Goal: Task Accomplishment & Management: Use online tool/utility

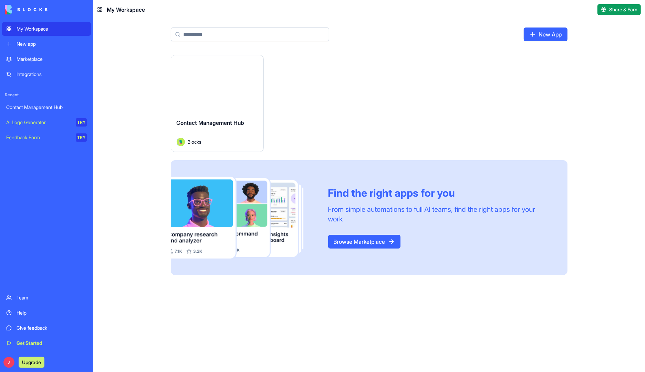
click at [220, 86] on button "Launch" at bounding box center [217, 84] width 52 height 14
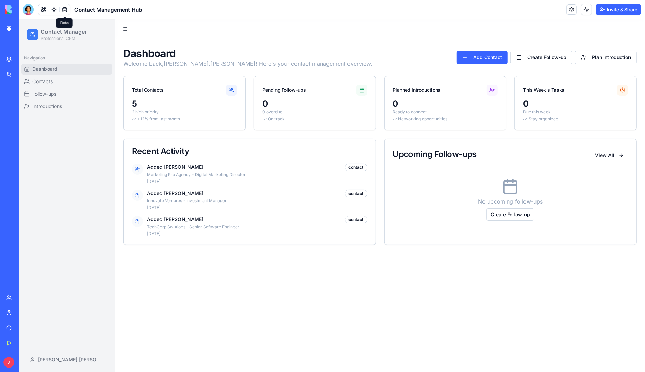
click at [66, 11] on link at bounding box center [65, 9] width 10 height 10
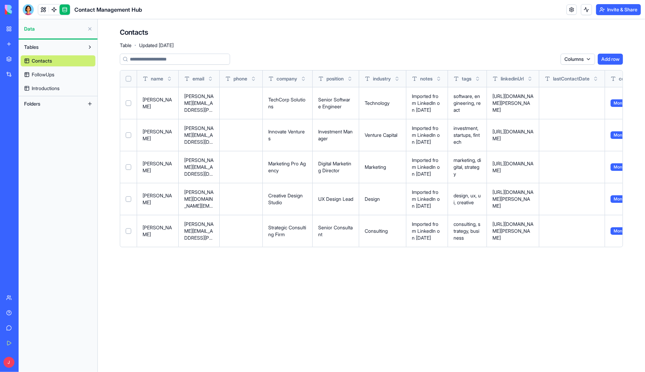
click at [41, 29] on span "Data" at bounding box center [54, 28] width 60 height 7
click at [54, 172] on div "Tables Contacts FollowUps Introductions Folders" at bounding box center [58, 206] width 79 height 333
drag, startPoint x: 56, startPoint y: 161, endPoint x: 50, endPoint y: 75, distance: 85.6
click at [50, 75] on span "FollowUps" at bounding box center [43, 74] width 23 height 7
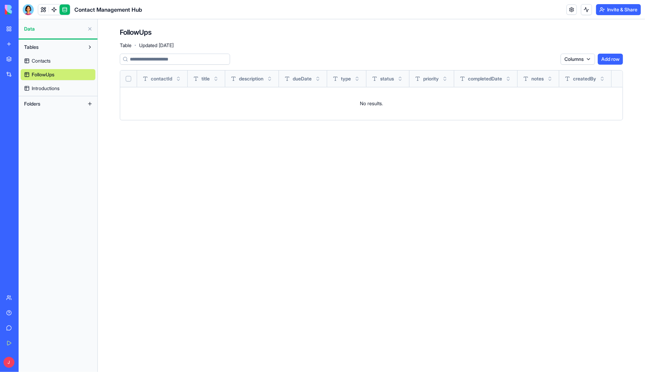
click at [46, 84] on link "Introductions" at bounding box center [58, 88] width 75 height 11
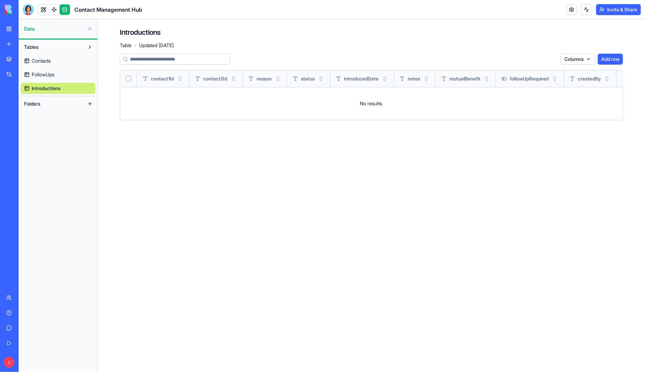
click at [35, 106] on span "Folders" at bounding box center [32, 104] width 16 height 7
click at [90, 104] on button at bounding box center [89, 103] width 11 height 11
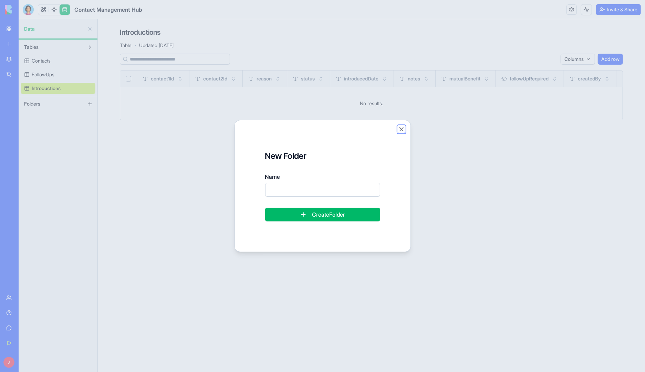
click at [401, 129] on button "Close" at bounding box center [401, 129] width 7 height 7
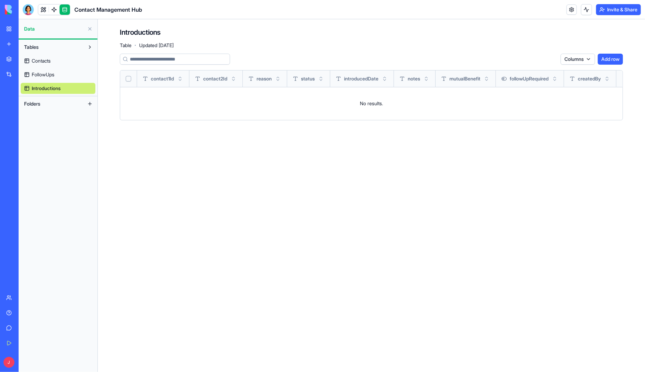
click at [29, 32] on span "Data" at bounding box center [54, 28] width 60 height 7
click at [42, 10] on link at bounding box center [43, 9] width 10 height 10
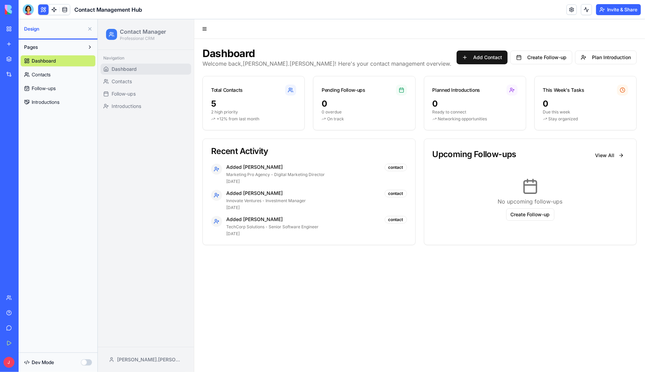
click at [45, 73] on span "Contacts" at bounding box center [41, 74] width 19 height 7
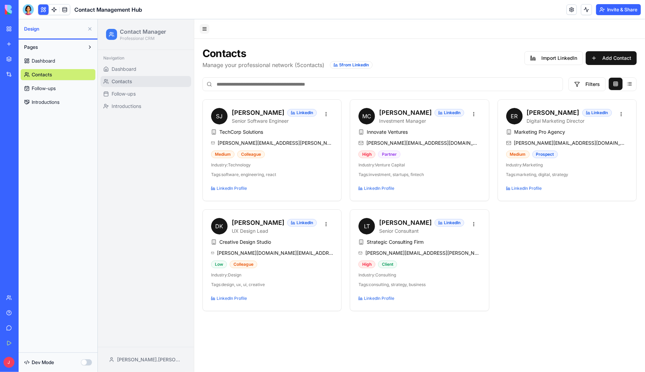
click at [205, 27] on button at bounding box center [204, 29] width 10 height 10
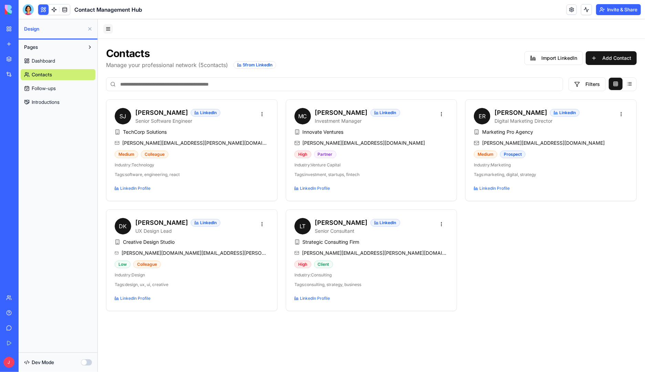
click at [103, 28] on button at bounding box center [108, 29] width 10 height 10
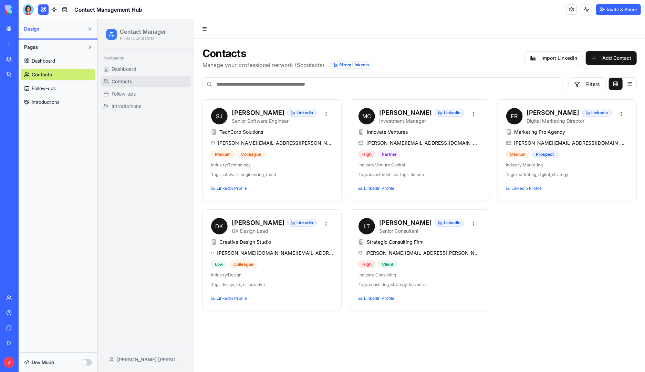
click at [610, 10] on button "Invite & Share" at bounding box center [618, 9] width 45 height 11
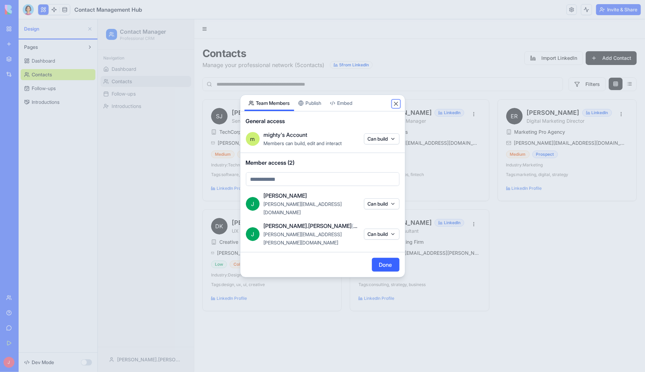
click at [396, 107] on button "Close" at bounding box center [395, 104] width 7 height 7
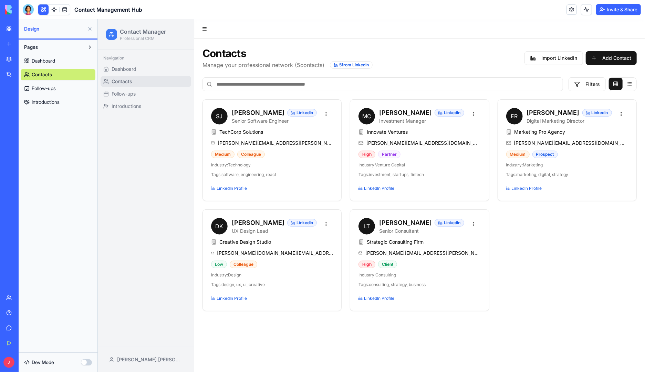
click at [88, 365] on button "button" at bounding box center [86, 363] width 11 height 6
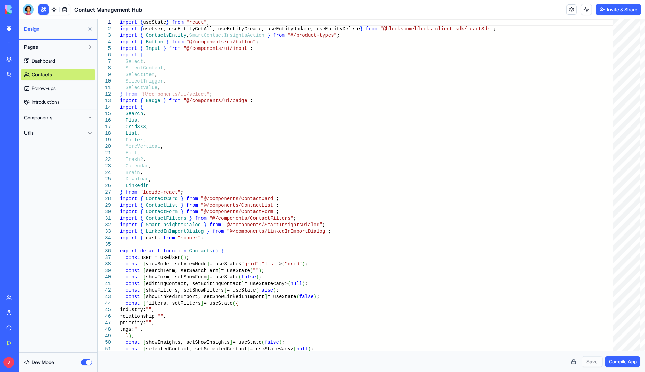
click at [87, 119] on button at bounding box center [89, 117] width 11 height 11
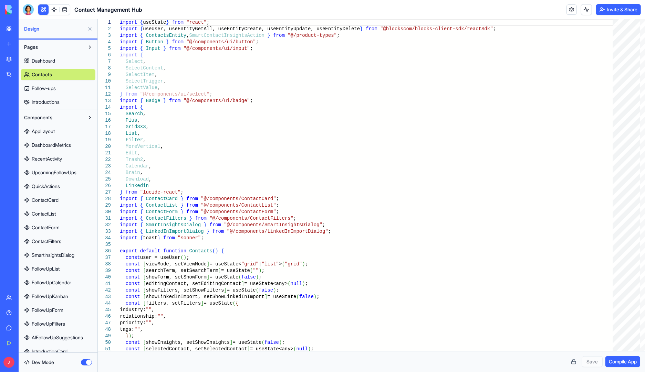
click at [87, 119] on button at bounding box center [89, 117] width 11 height 11
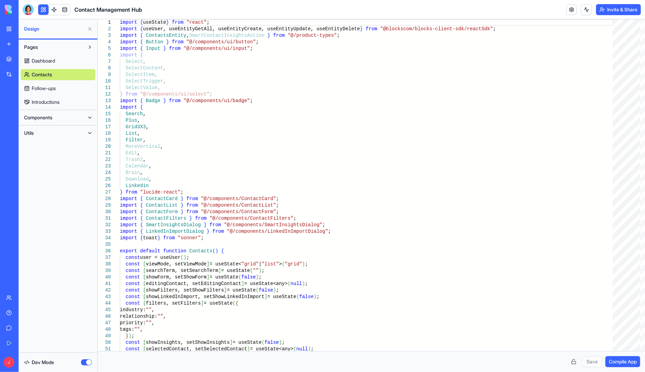
click at [91, 134] on button at bounding box center [89, 133] width 11 height 11
click at [91, 119] on button at bounding box center [89, 117] width 11 height 11
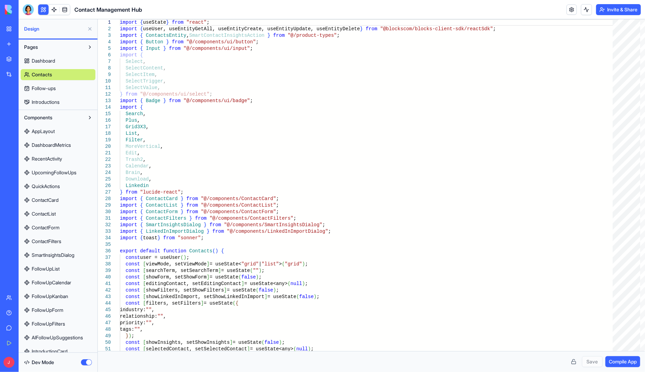
click at [90, 118] on button at bounding box center [89, 117] width 11 height 11
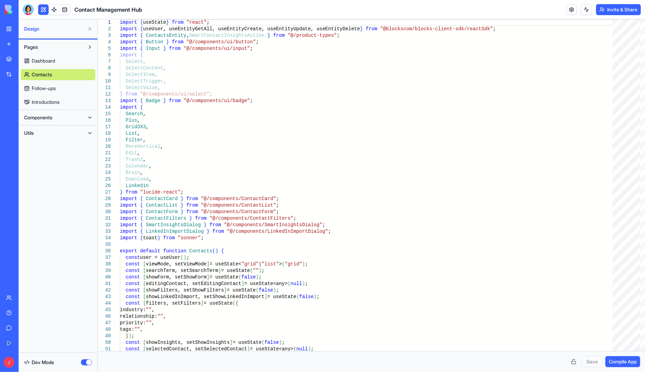
click at [82, 363] on button "button" at bounding box center [86, 363] width 11 height 6
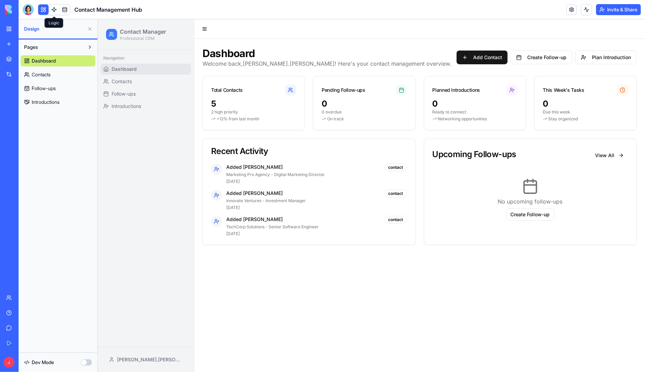
click at [53, 12] on link at bounding box center [54, 9] width 10 height 10
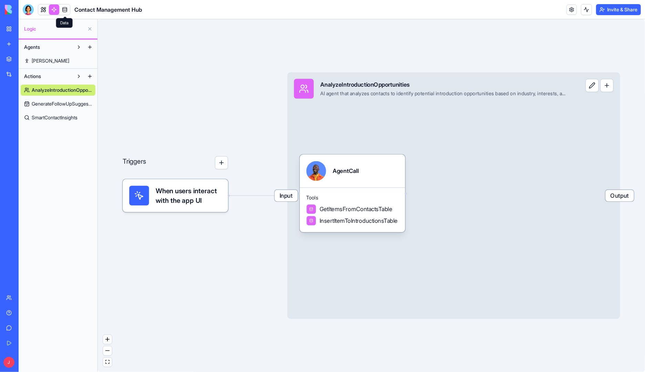
click at [62, 8] on link at bounding box center [65, 9] width 10 height 10
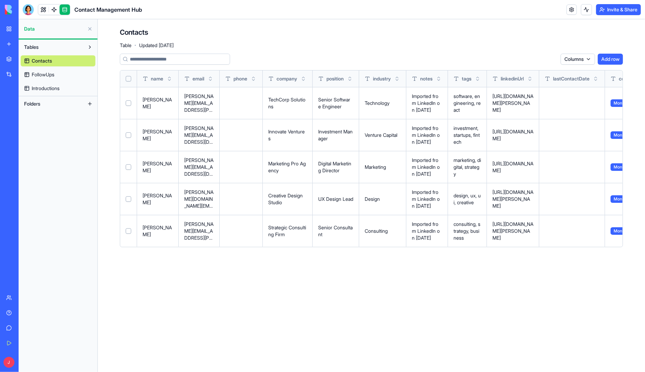
click at [8, 30] on link "My Workspace" at bounding box center [16, 29] width 28 height 14
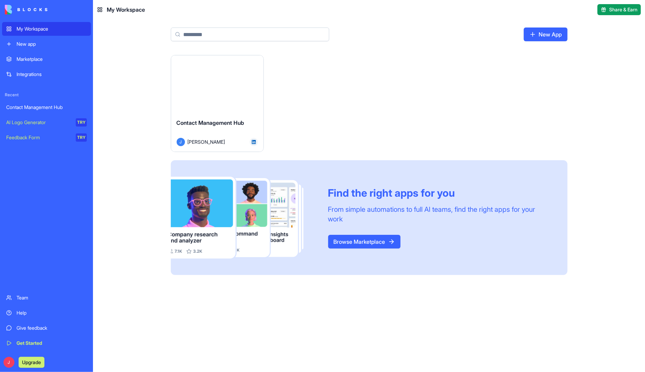
click at [39, 75] on div "Integrations" at bounding box center [52, 74] width 70 height 7
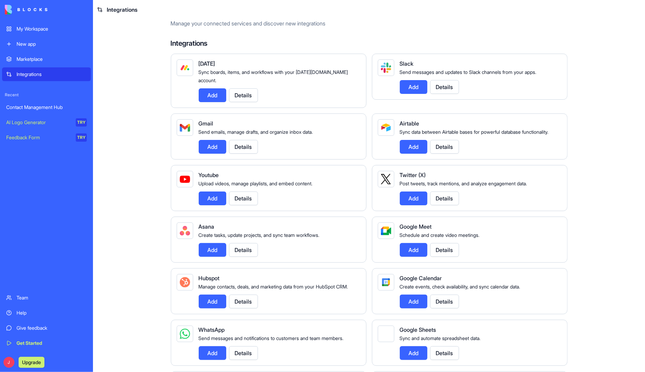
scroll to position [34, 0]
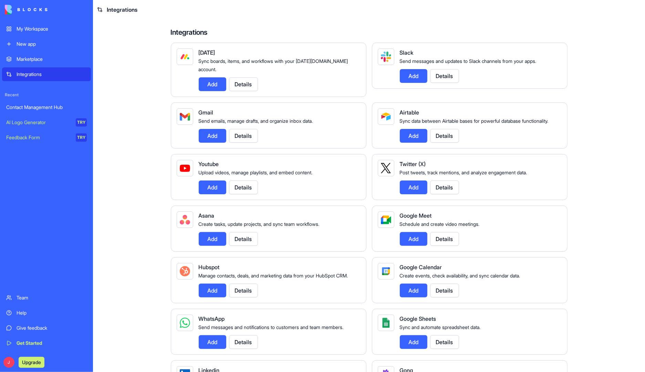
click at [413, 135] on button "Add" at bounding box center [414, 136] width 28 height 14
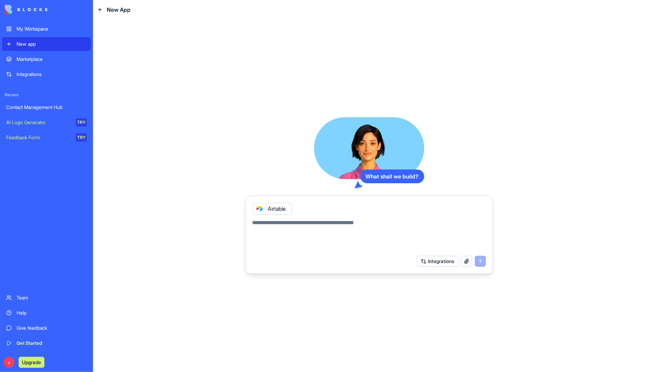
click at [25, 108] on div "Contact Management Hub" at bounding box center [46, 107] width 81 height 7
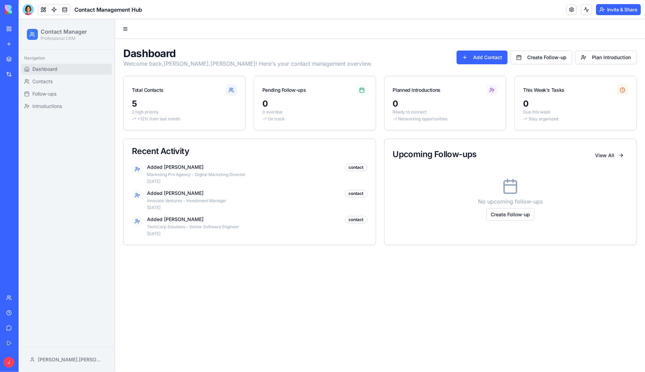
click at [25, 73] on div "Integrations" at bounding box center [21, 74] width 9 height 7
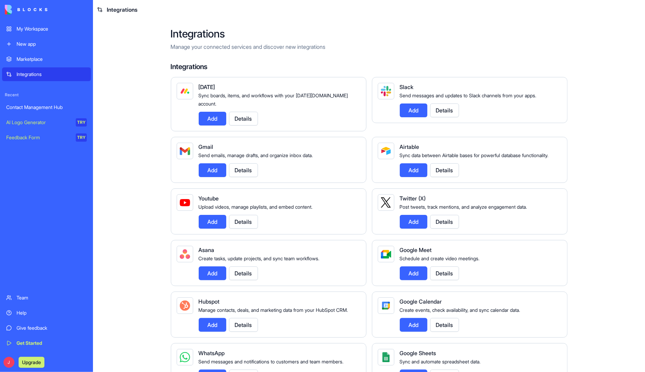
click at [409, 169] on button "Add" at bounding box center [414, 170] width 28 height 14
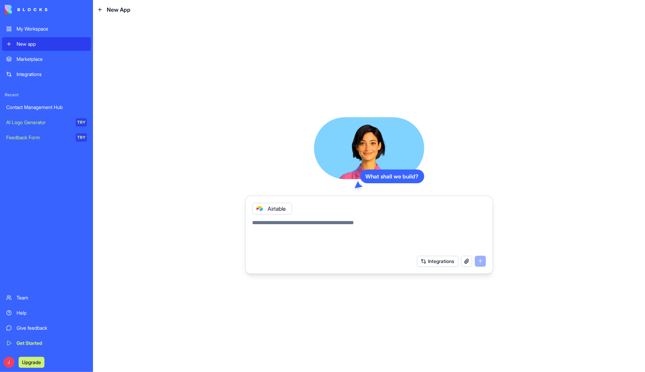
click at [439, 262] on button "Integrations" at bounding box center [437, 261] width 41 height 11
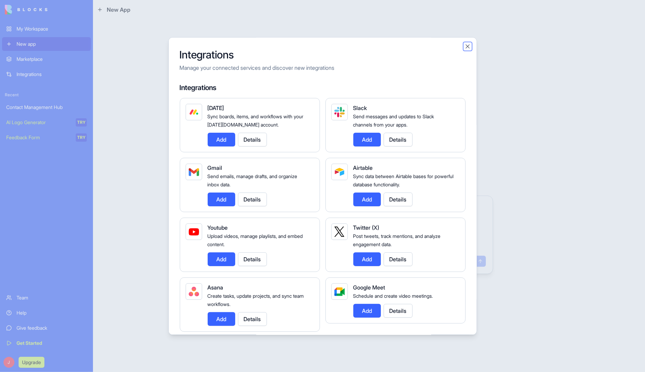
click at [467, 45] on button "Close" at bounding box center [467, 46] width 7 height 7
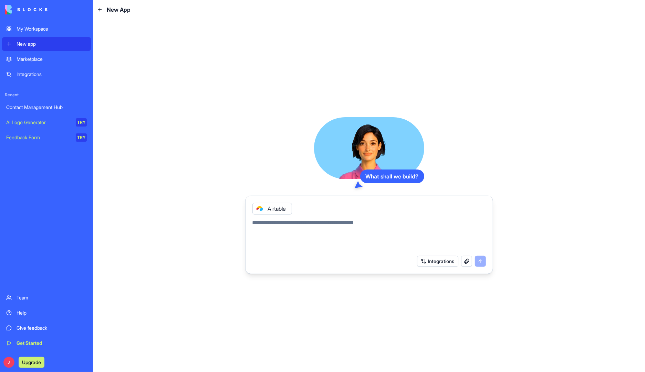
click at [42, 104] on div "Contact Management Hub" at bounding box center [46, 107] width 81 height 7
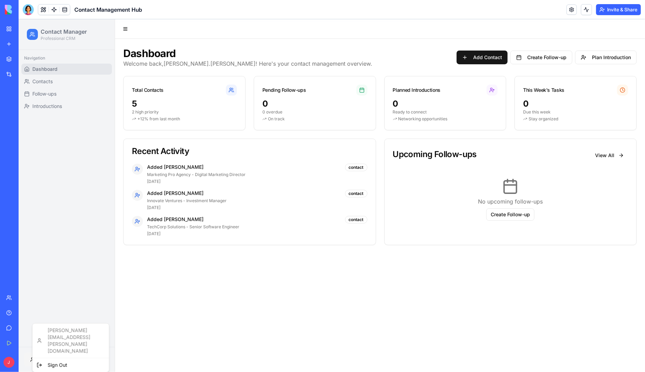
click at [32, 359] on html "Contact Manager Professional CRM Navigation Dashboard Contacts Follow-ups Intro…" at bounding box center [331, 195] width 626 height 353
click at [58, 250] on html "Contact Manager Professional CRM Navigation Dashboard Contacts Follow-ups Intro…" at bounding box center [331, 195] width 626 height 353
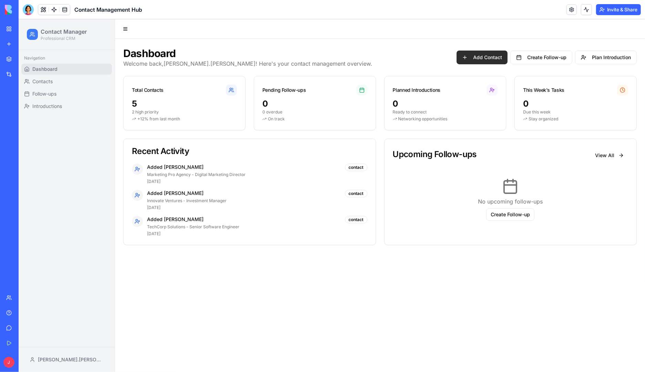
click at [482, 57] on button "Add Contact" at bounding box center [481, 57] width 51 height 14
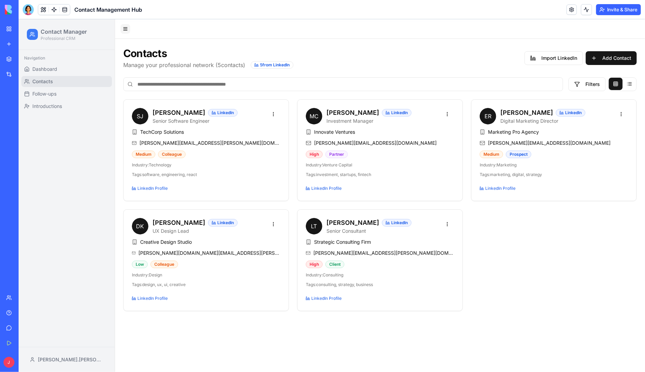
click at [124, 28] on button at bounding box center [125, 29] width 10 height 10
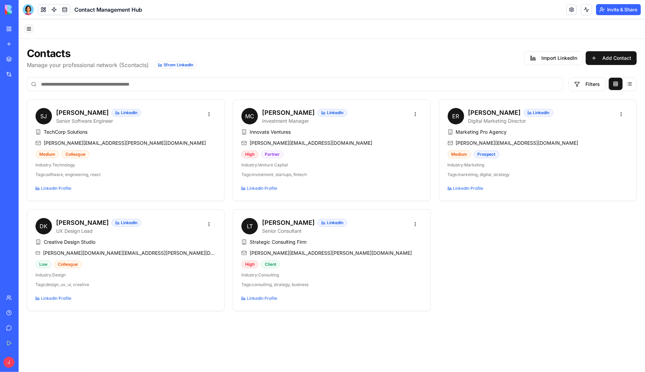
click at [124, 28] on div at bounding box center [331, 28] width 626 height 19
click at [30, 29] on button at bounding box center [29, 29] width 10 height 10
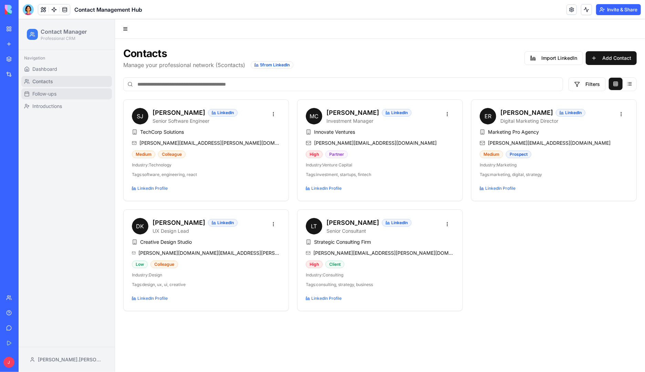
click at [43, 92] on span "Follow-ups" at bounding box center [44, 93] width 24 height 7
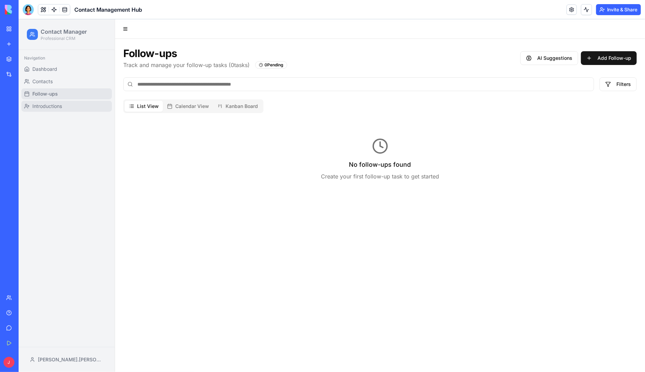
click at [45, 107] on span "Introductions" at bounding box center [47, 106] width 30 height 7
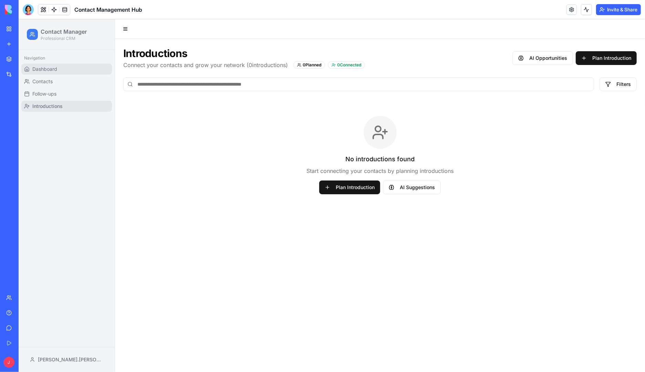
click at [50, 67] on span "Dashboard" at bounding box center [44, 68] width 25 height 7
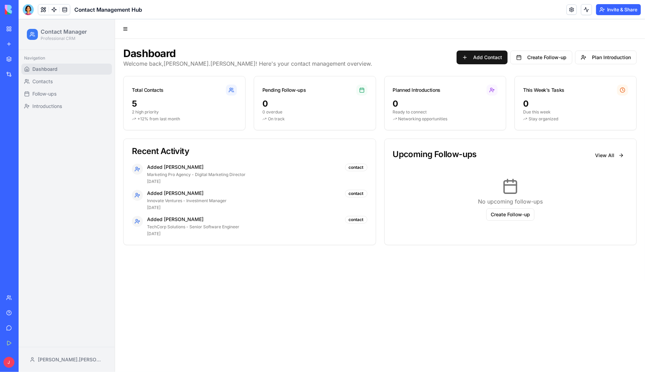
click at [25, 31] on div "My Workspace" at bounding box center [21, 28] width 9 height 7
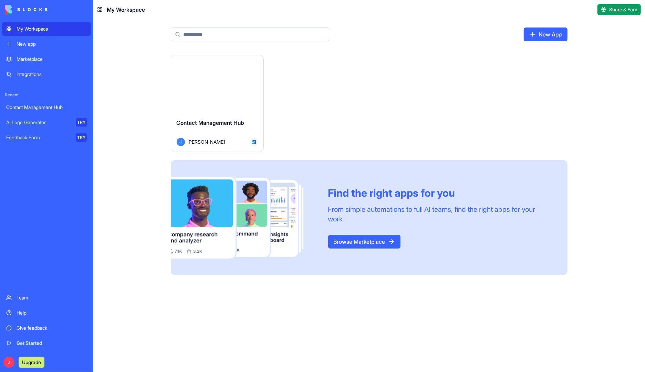
click at [33, 78] on link "Integrations" at bounding box center [46, 74] width 89 height 14
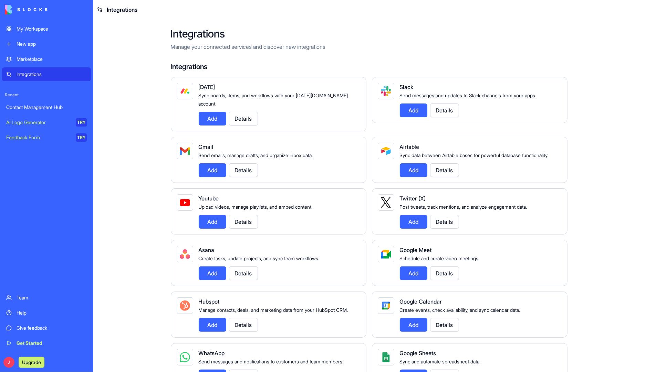
click at [406, 167] on button "Add" at bounding box center [414, 170] width 28 height 14
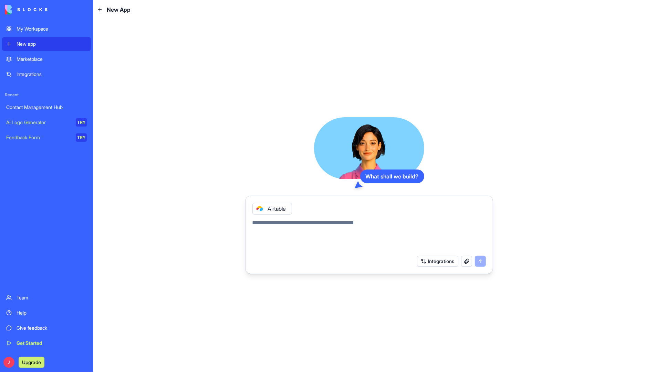
click at [272, 208] on div "Airtable" at bounding box center [272, 209] width 40 height 12
click at [439, 263] on button "Integrations" at bounding box center [437, 261] width 41 height 11
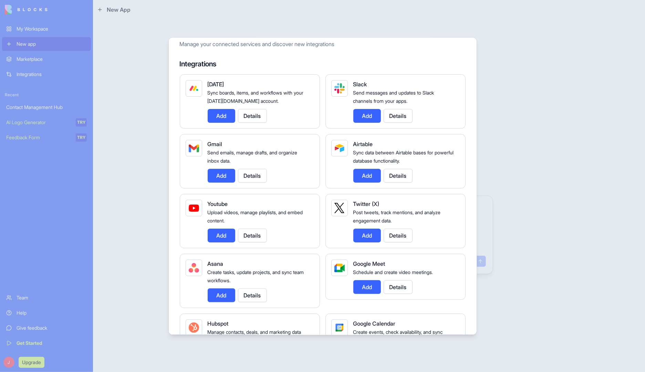
scroll to position [34, 0]
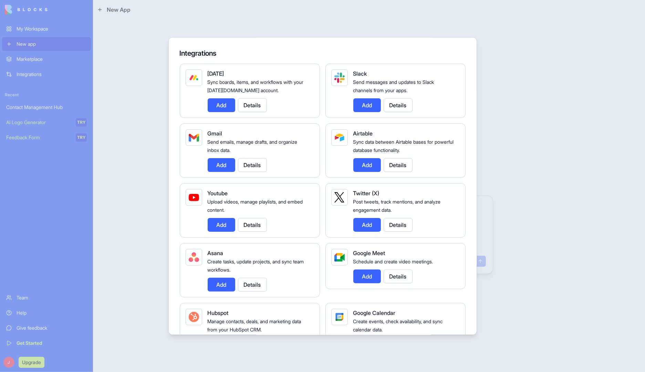
click at [368, 169] on button "Add" at bounding box center [367, 165] width 28 height 14
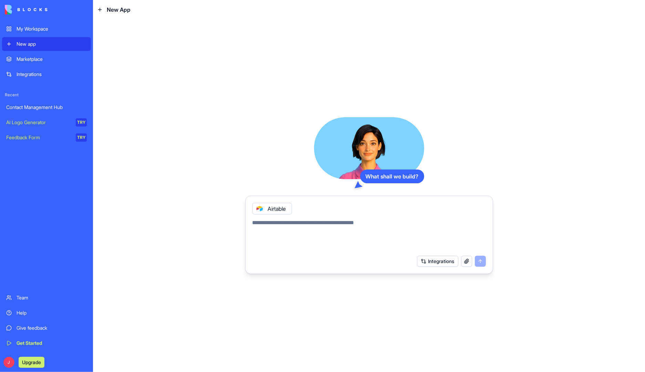
click at [377, 179] on div "What shall we build?" at bounding box center [392, 177] width 64 height 14
click at [480, 261] on div "Integrations" at bounding box center [451, 261] width 69 height 11
click at [267, 223] on textarea at bounding box center [368, 235] width 233 height 33
type textarea "**********"
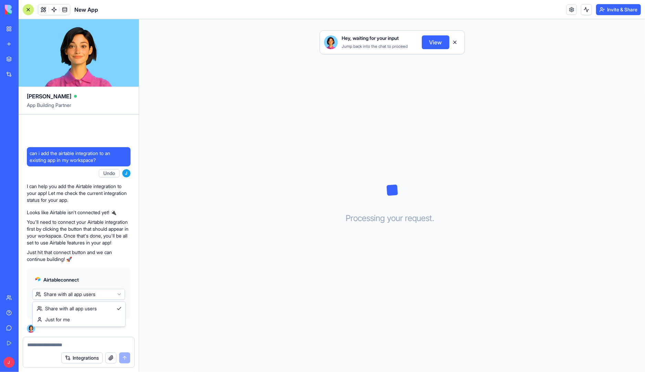
click at [63, 297] on html "My Workspace New app Marketplace Integrations Recent Contact Management Hub New…" at bounding box center [322, 186] width 645 height 372
click at [62, 309] on span "Connect & Share" at bounding box center [56, 308] width 37 height 7
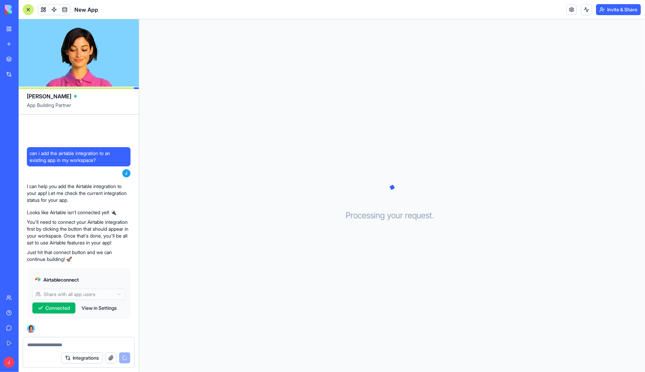
scroll to position [105, 0]
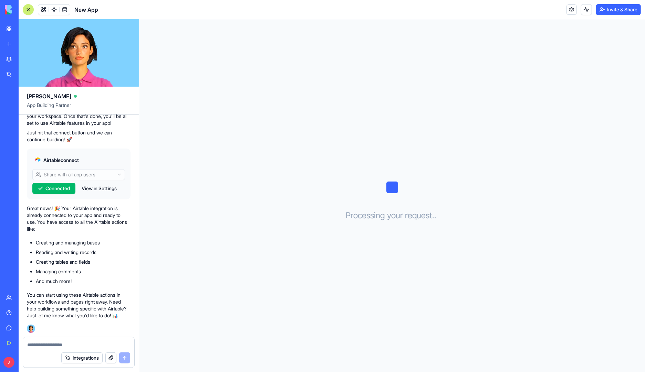
click at [25, 28] on div "My Workspace" at bounding box center [21, 28] width 9 height 7
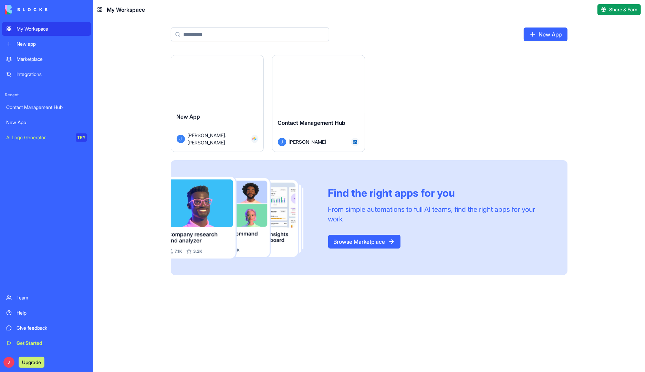
click at [308, 122] on span "Contact Management Hub" at bounding box center [312, 122] width 68 height 7
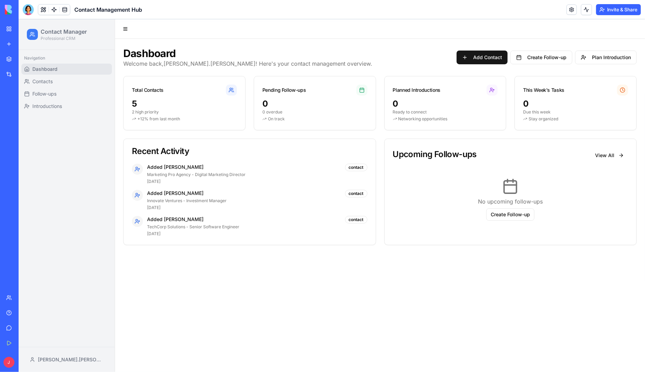
click at [49, 35] on h1 "Contact Manager" at bounding box center [63, 31] width 46 height 8
click at [68, 11] on link at bounding box center [65, 9] width 10 height 10
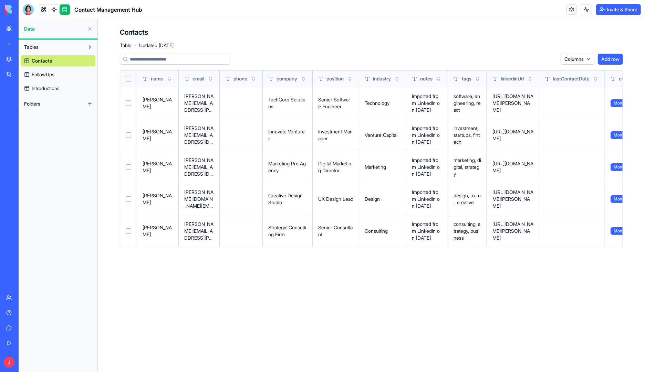
click at [117, 43] on div "Contacts Table · Updated [DATE] Columns Add row name email phone company positi…" at bounding box center [371, 140] width 547 height 242
click at [166, 42] on span "Updated [DATE]" at bounding box center [156, 45] width 34 height 7
click at [42, 9] on link at bounding box center [43, 9] width 10 height 10
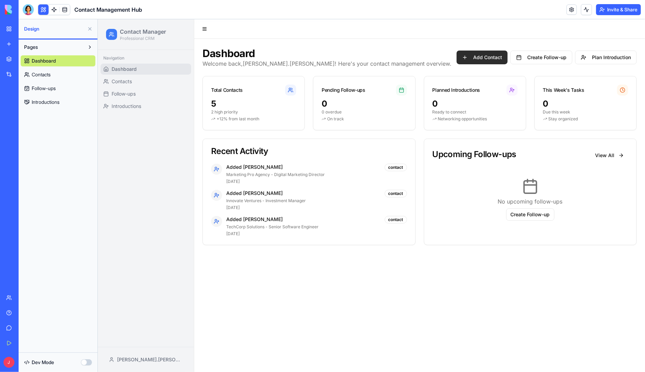
click at [481, 60] on button "Add Contact" at bounding box center [481, 57] width 51 height 14
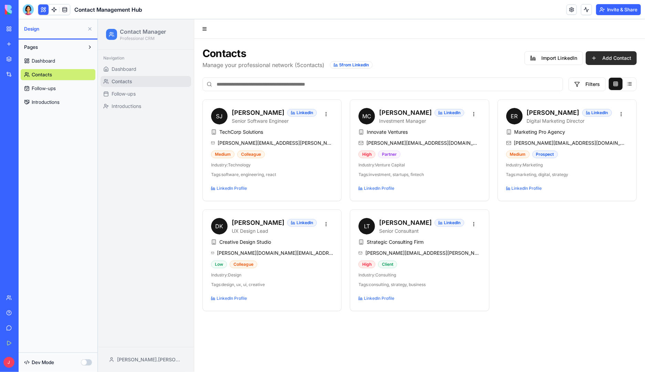
click at [596, 59] on button "Add Contact" at bounding box center [610, 58] width 51 height 14
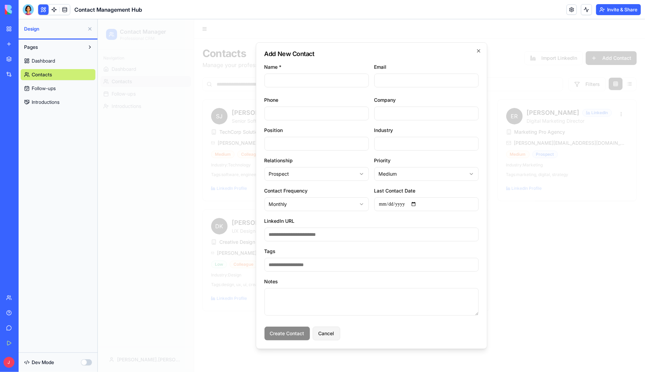
click at [331, 334] on button "Cancel" at bounding box center [326, 334] width 28 height 14
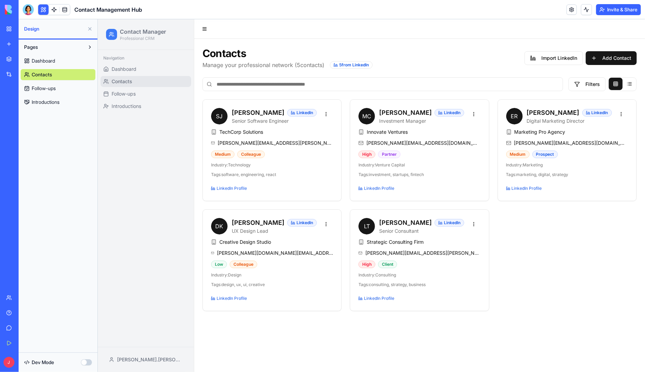
click at [136, 176] on div "Navigation Dashboard Contacts Follow-ups Introductions" at bounding box center [145, 198] width 96 height 297
click at [62, 90] on link "Follow-ups" at bounding box center [58, 88] width 75 height 11
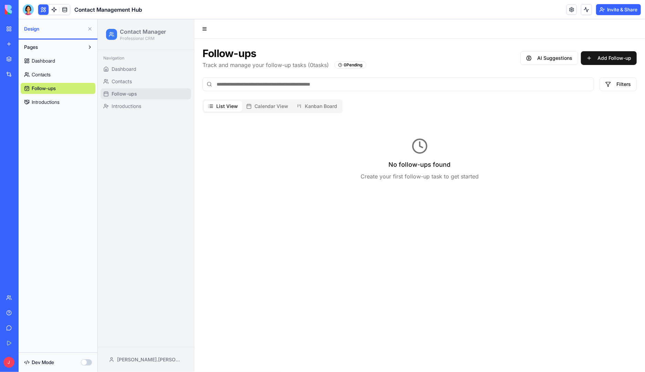
click at [59, 103] on span "Introductions" at bounding box center [46, 102] width 28 height 7
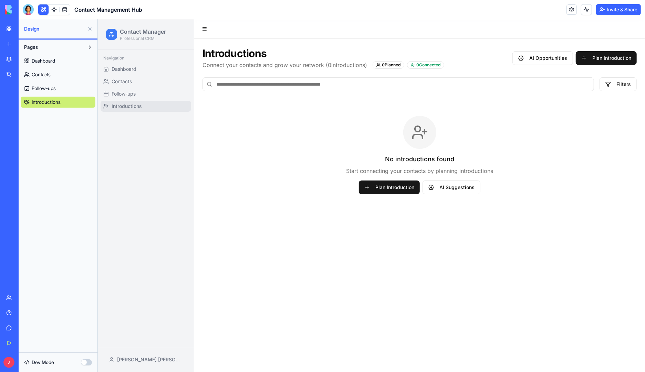
click at [58, 61] on link "Dashboard" at bounding box center [58, 60] width 75 height 11
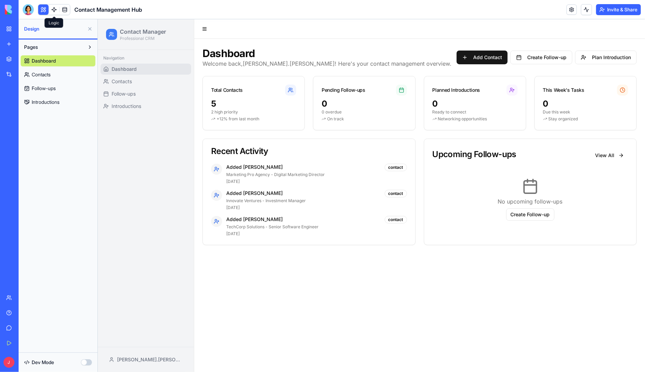
click at [52, 9] on link at bounding box center [54, 9] width 10 height 10
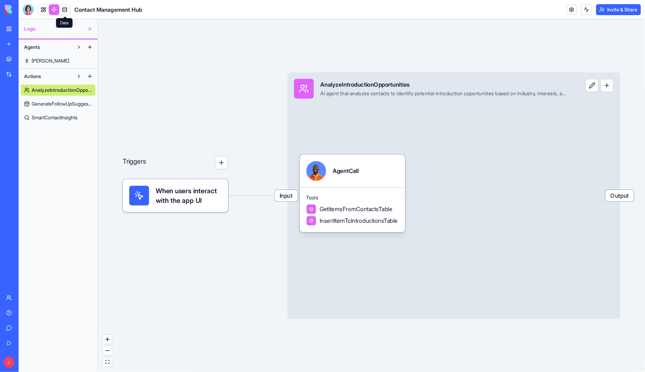
click at [64, 10] on link at bounding box center [65, 9] width 10 height 10
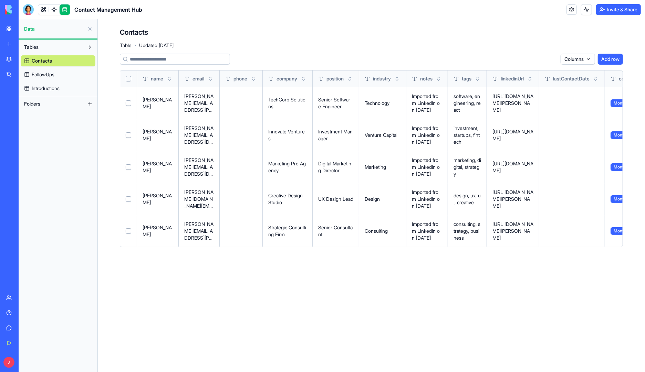
click at [8, 75] on link "Integrations" at bounding box center [16, 74] width 28 height 14
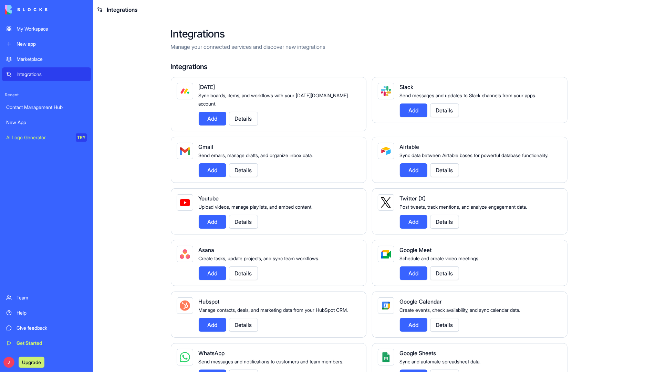
click at [447, 171] on button "Details" at bounding box center [444, 170] width 29 height 14
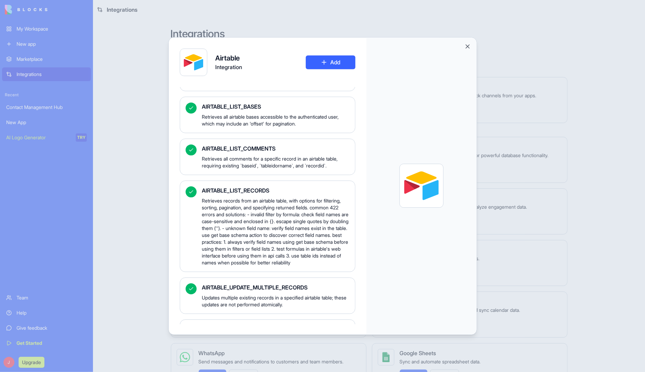
scroll to position [601, 0]
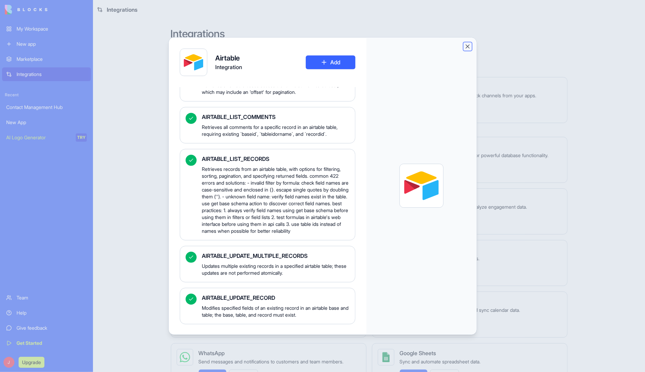
click at [467, 48] on button "Close" at bounding box center [467, 46] width 7 height 7
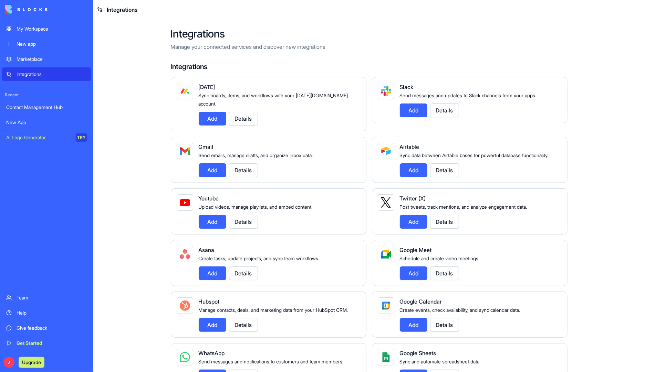
click at [134, 55] on main "Integrations Manage your connected services and discover new integrations Integ…" at bounding box center [369, 195] width 552 height 353
click at [33, 41] on div "New app" at bounding box center [52, 44] width 70 height 7
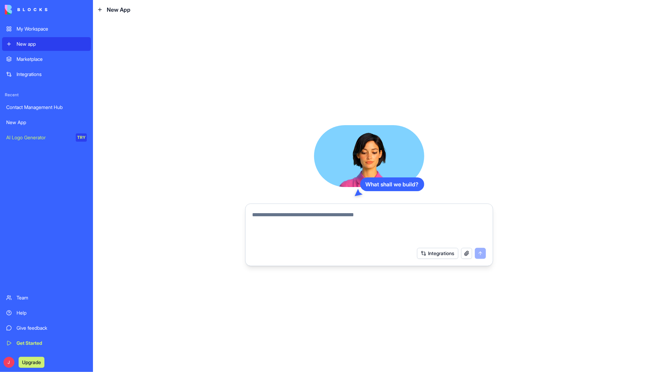
click at [21, 120] on div "New App" at bounding box center [46, 122] width 81 height 7
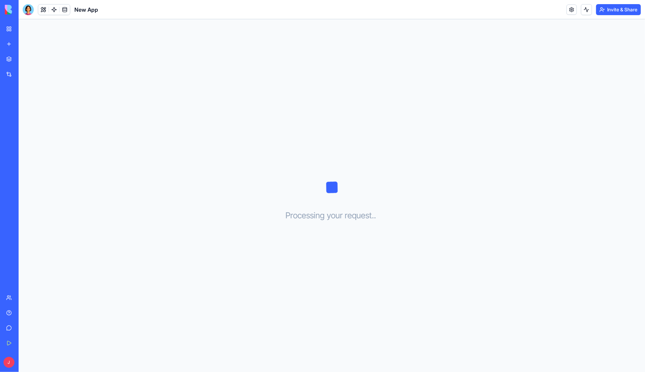
click at [145, 91] on div "Processing your request . . ." at bounding box center [332, 195] width 626 height 353
click at [44, 10] on button at bounding box center [43, 9] width 10 height 10
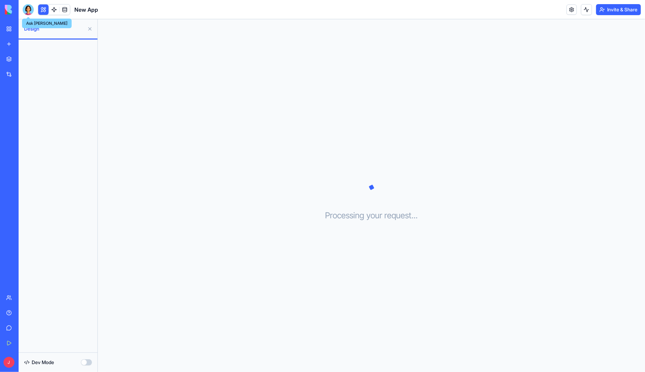
click at [28, 9] on div at bounding box center [28, 9] width 11 height 11
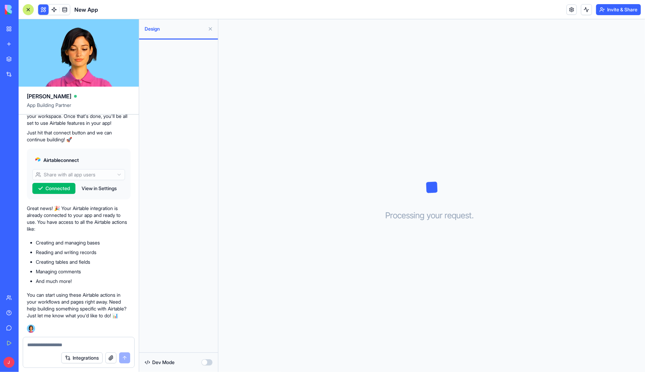
click at [41, 347] on textarea at bounding box center [78, 345] width 103 height 7
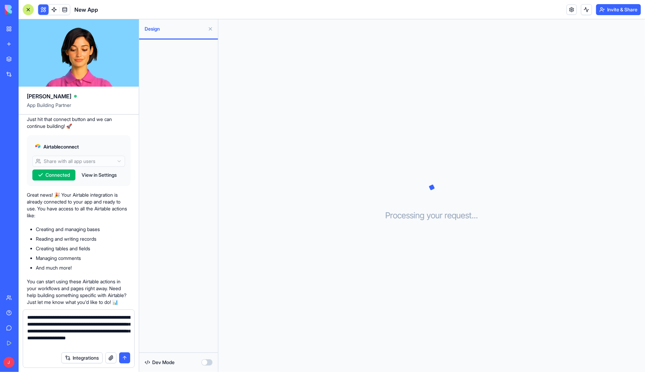
type textarea "**********"
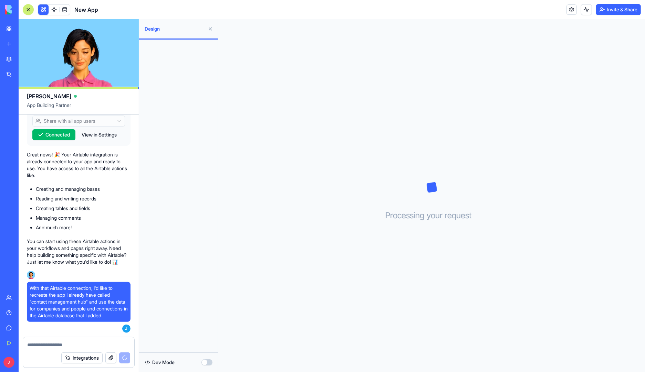
scroll to position [420, 0]
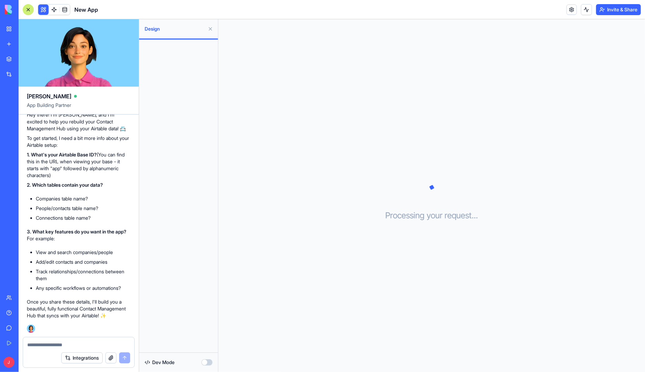
click at [61, 347] on textarea at bounding box center [78, 345] width 103 height 7
click at [37, 342] on textarea at bounding box center [78, 345] width 103 height 7
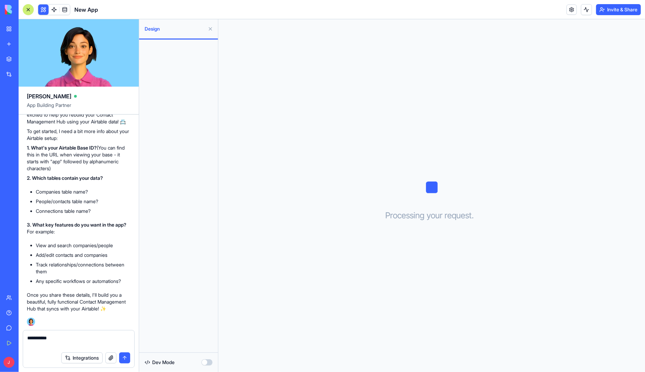
paste textarea "**********"
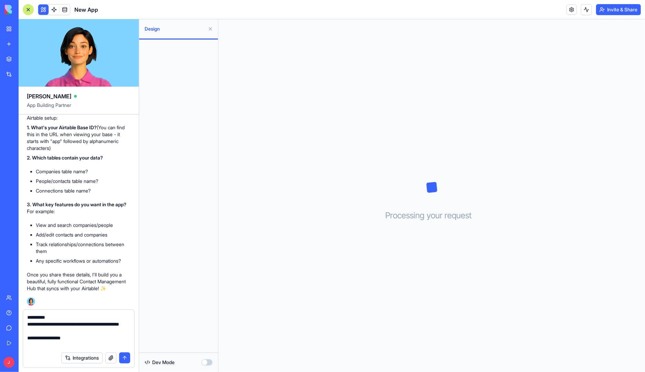
type textarea "**********"
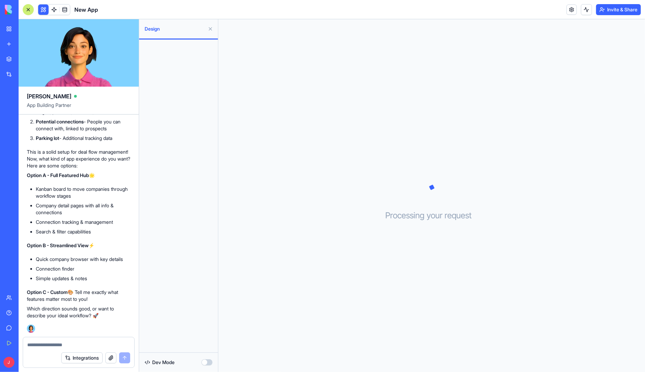
scroll to position [760, 0]
click at [48, 345] on textarea at bounding box center [78, 345] width 103 height 7
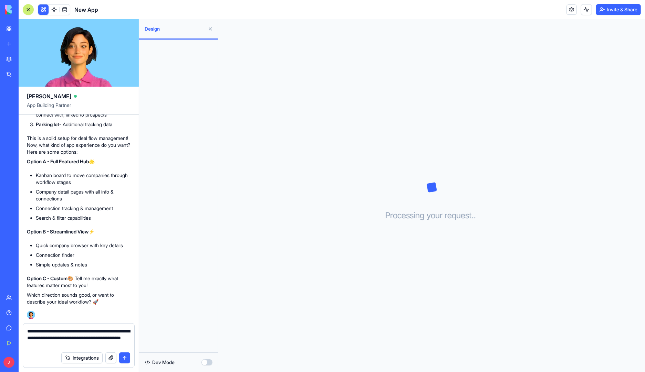
scroll to position [774, 0]
click at [105, 338] on textarea "**********" at bounding box center [78, 338] width 103 height 21
drag, startPoint x: 105, startPoint y: 338, endPoint x: 55, endPoint y: 346, distance: 50.8
click at [55, 346] on textarea "**********" at bounding box center [78, 338] width 103 height 21
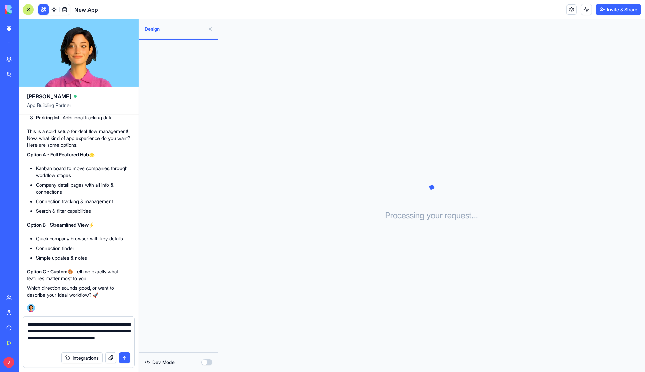
type textarea "**********"
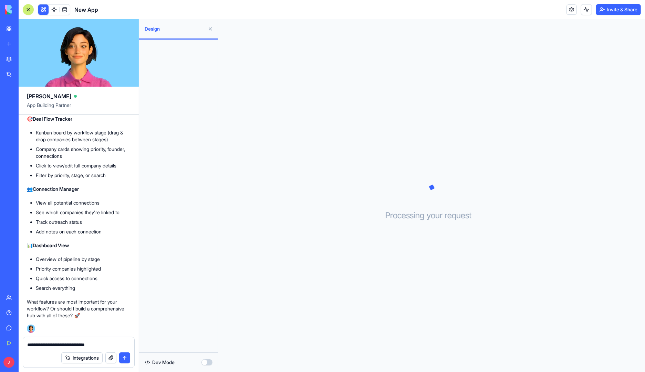
scroll to position [1114, 0]
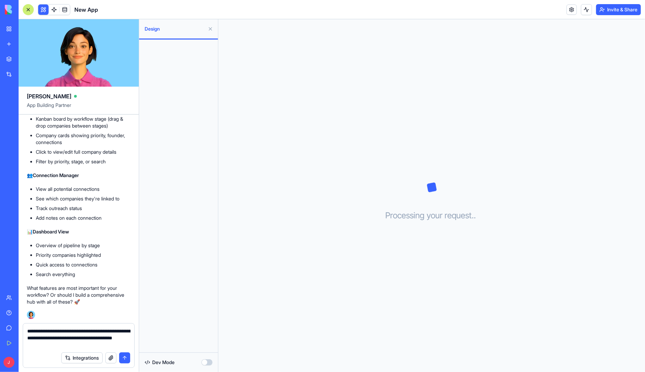
type textarea "**********"
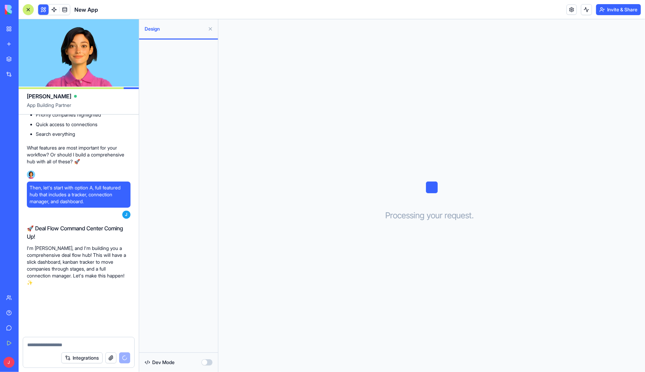
scroll to position [1268, 0]
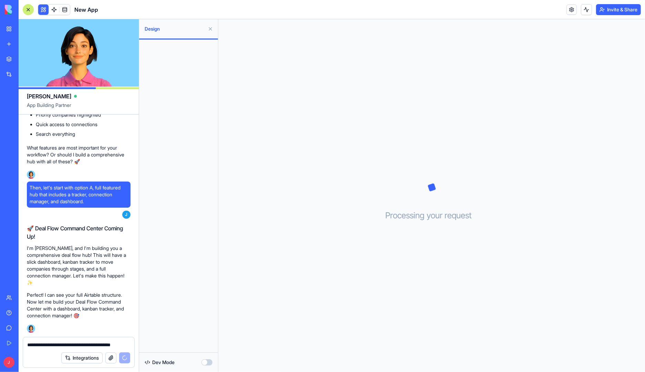
type textarea "**********"
click at [125, 359] on div "Integrations" at bounding box center [95, 358] width 69 height 11
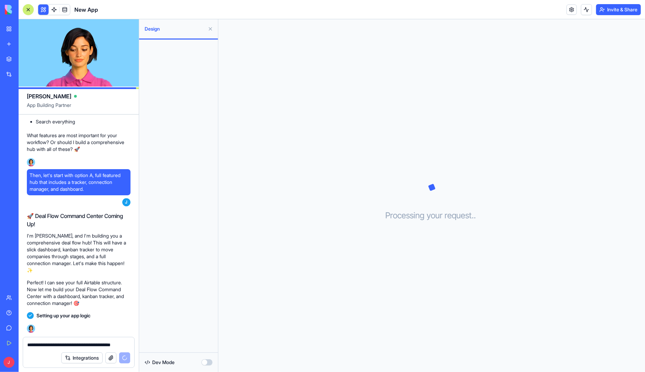
scroll to position [1280, 0]
click at [8, 328] on link "Give feedback" at bounding box center [16, 328] width 28 height 14
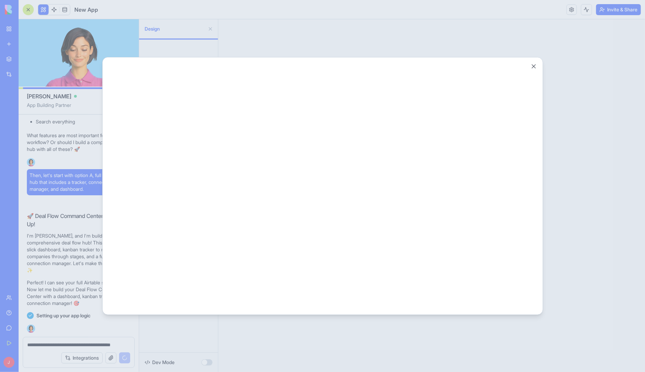
scroll to position [0, 0]
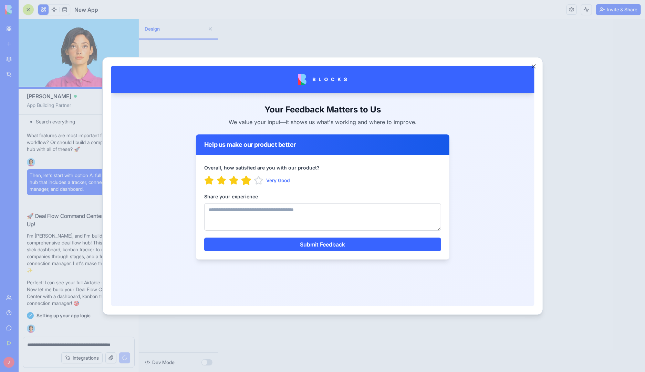
click at [245, 182] on icon "button" at bounding box center [245, 180] width 9 height 8
click at [248, 210] on textarea "Share your experience" at bounding box center [322, 217] width 237 height 28
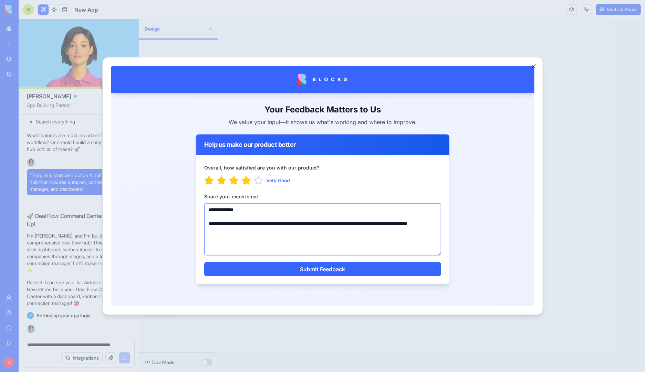
drag, startPoint x: 439, startPoint y: 229, endPoint x: 431, endPoint y: 257, distance: 28.6
click at [443, 257] on div "**********" at bounding box center [322, 219] width 253 height 129
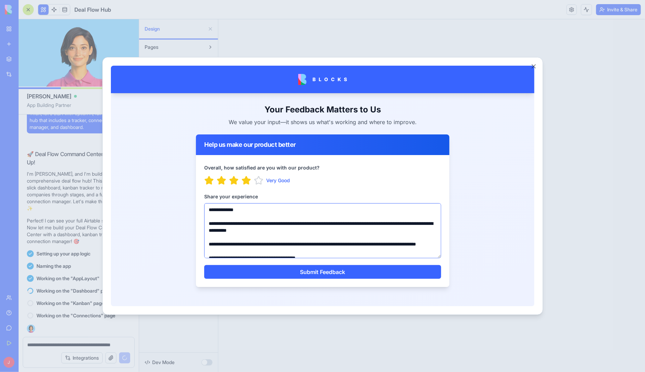
click at [239, 209] on textarea "**********" at bounding box center [322, 230] width 237 height 55
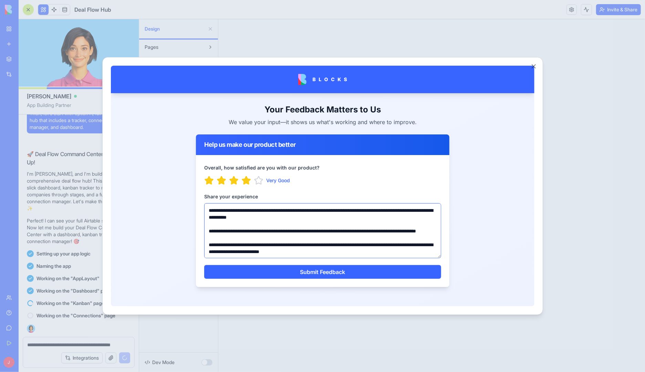
scroll to position [30, 0]
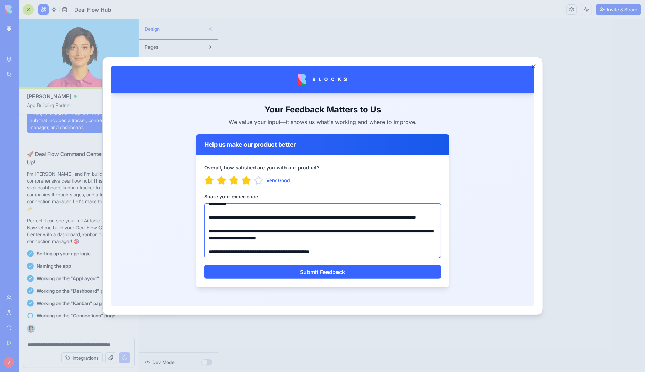
type textarea "**********"
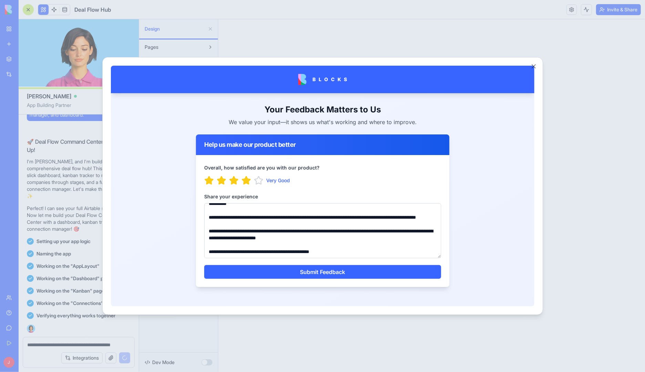
scroll to position [0, 0]
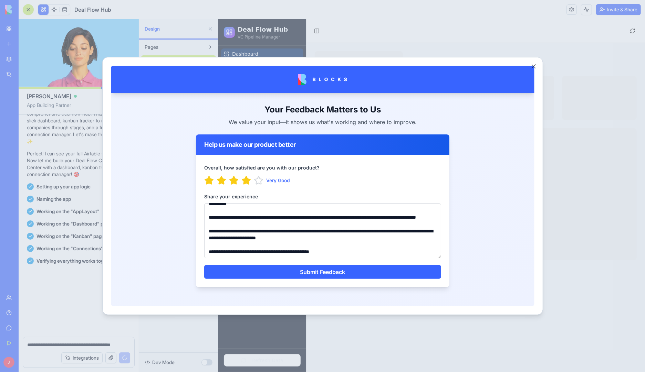
scroll to position [1468, 0]
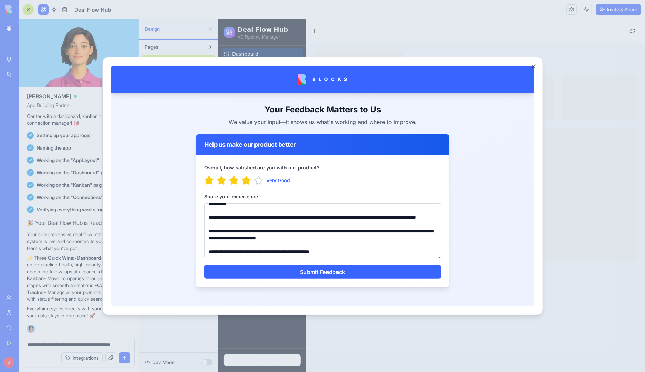
click at [73, 266] on div at bounding box center [322, 186] width 645 height 372
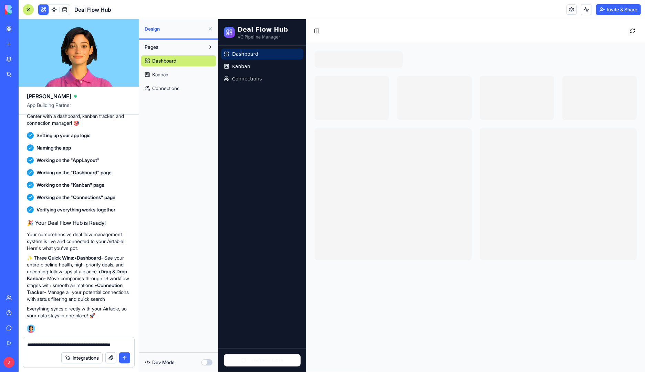
click at [11, 327] on link "Give feedback" at bounding box center [16, 328] width 28 height 14
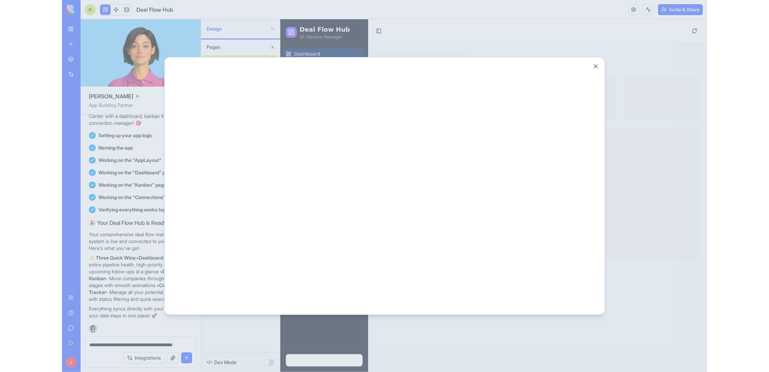
scroll to position [0, 0]
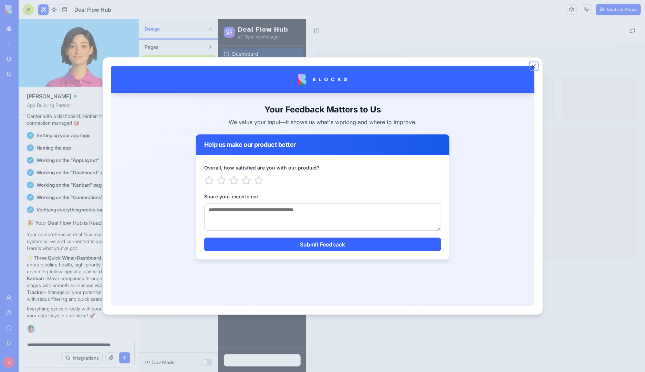
click at [536, 65] on button "Close" at bounding box center [533, 66] width 7 height 7
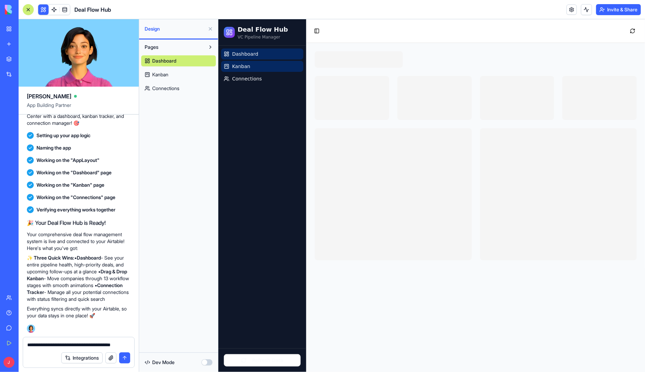
click at [250, 65] on link "Kanban" at bounding box center [262, 66] width 82 height 11
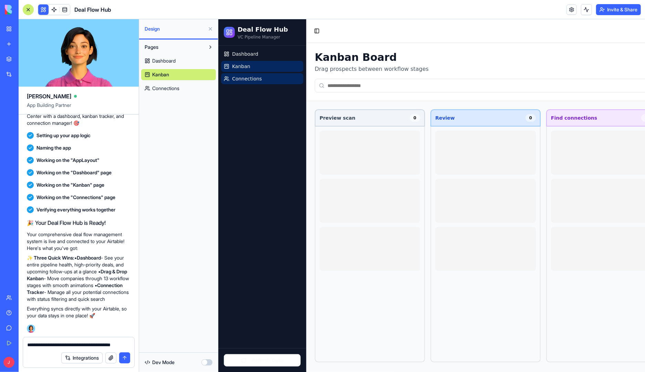
click at [248, 80] on span "Connections" at bounding box center [247, 78] width 30 height 7
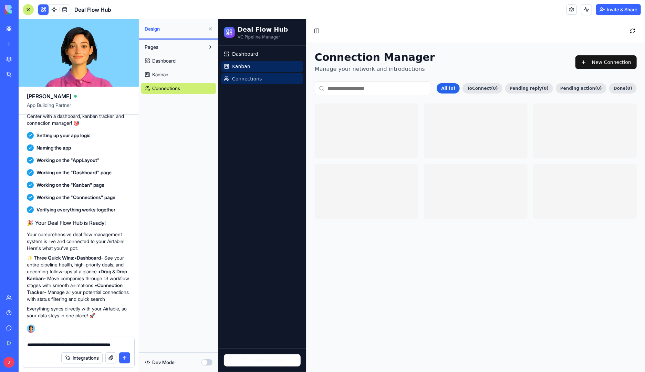
click at [253, 65] on link "Kanban" at bounding box center [262, 66] width 82 height 11
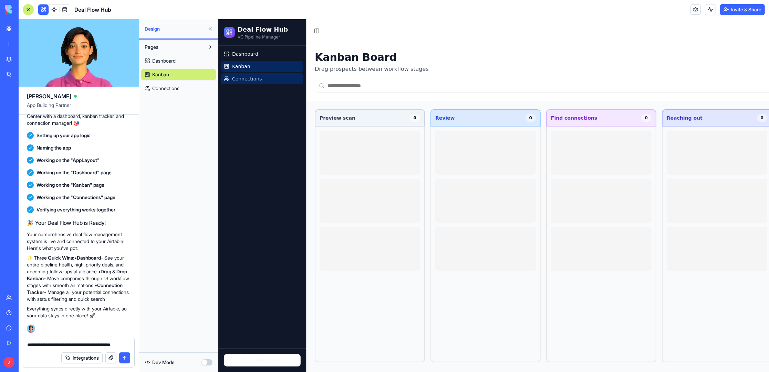
click at [254, 77] on span "Connections" at bounding box center [247, 78] width 30 height 7
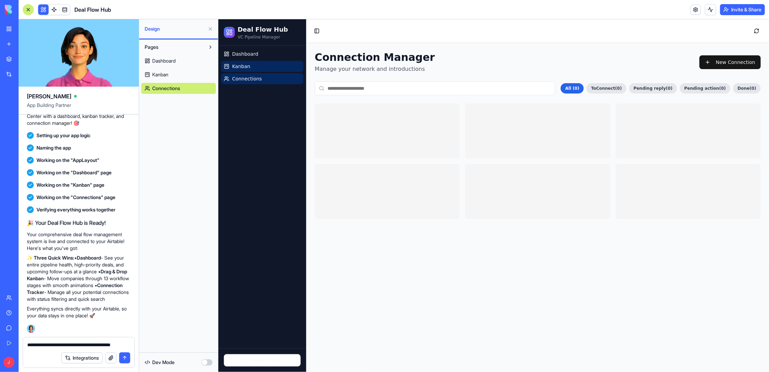
click at [252, 65] on link "Kanban" at bounding box center [262, 66] width 82 height 11
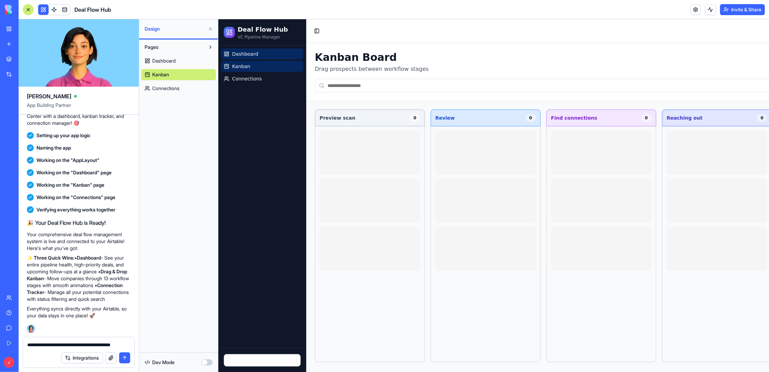
click at [252, 52] on span "Dashboard" at bounding box center [245, 53] width 26 height 7
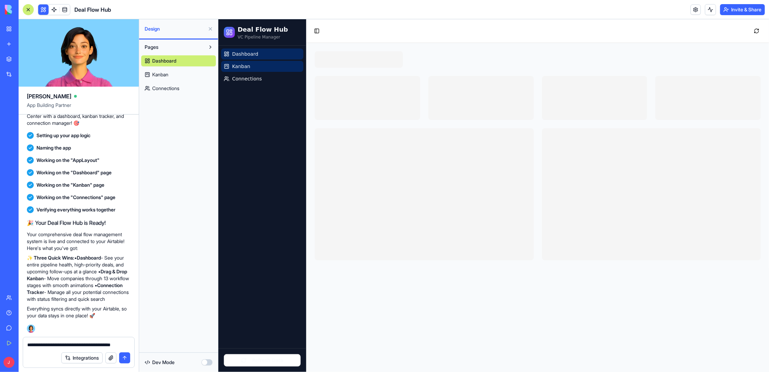
click at [249, 65] on link "Kanban" at bounding box center [262, 66] width 82 height 11
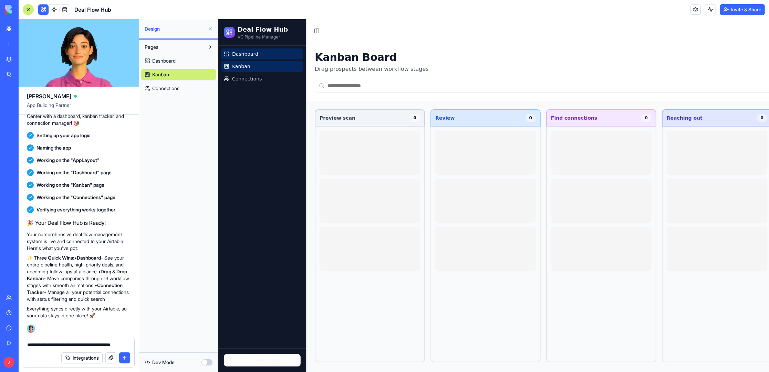
click at [249, 51] on span "Dashboard" at bounding box center [245, 53] width 26 height 7
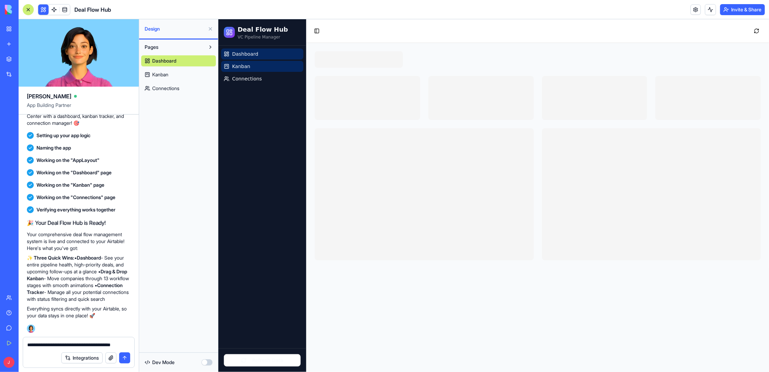
click at [247, 65] on link "Kanban" at bounding box center [262, 66] width 82 height 11
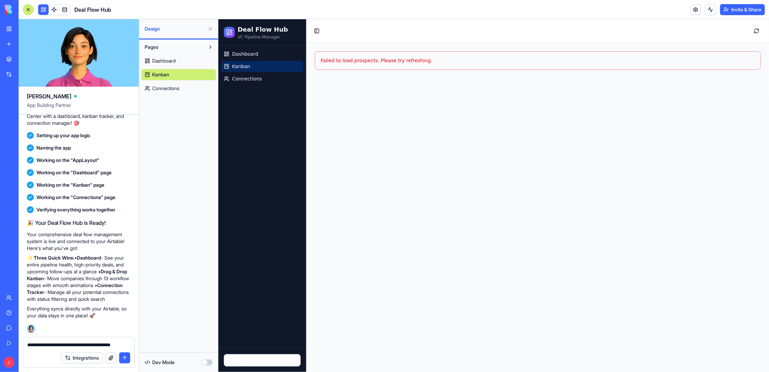
click at [64, 346] on textarea "**********" at bounding box center [78, 345] width 103 height 7
click at [358, 60] on div "Failed to load prospects. Please try refreshing." at bounding box center [537, 60] width 434 height 7
click at [644, 31] on button at bounding box center [756, 30] width 14 height 12
click at [67, 263] on p "✨ Three Quick Wins: • Dashboard - See your entire pipeline health, high-priorit…" at bounding box center [79, 279] width 104 height 48
click at [157, 225] on div "Pages Dashboard Kanban Connections" at bounding box center [178, 196] width 79 height 313
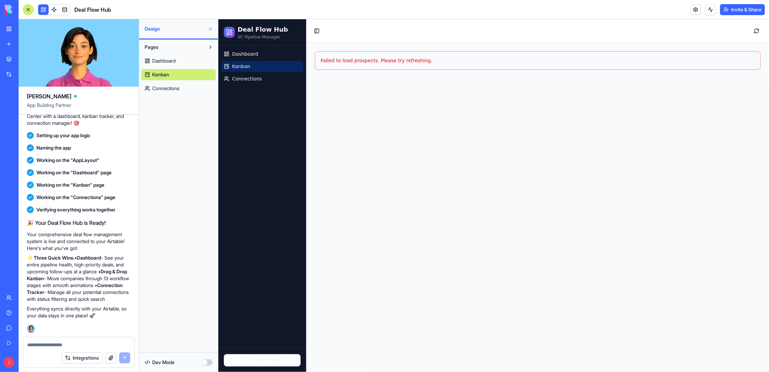
click at [193, 185] on div "Pages Dashboard Kanban Connections" at bounding box center [178, 196] width 79 height 313
click at [358, 60] on div "Failed to load prospects. Please try refreshing." at bounding box center [537, 60] width 434 height 7
click at [46, 345] on textarea at bounding box center [78, 345] width 103 height 7
click at [46, 344] on textarea at bounding box center [78, 345] width 103 height 7
click at [9, 327] on link "Give feedback" at bounding box center [16, 328] width 28 height 14
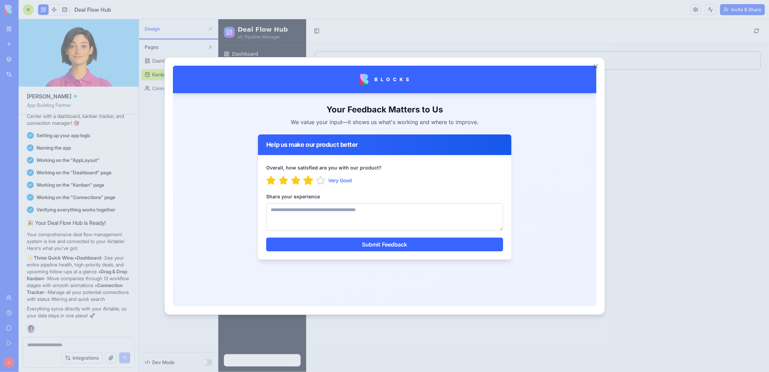
click at [310, 184] on icon "button" at bounding box center [307, 180] width 9 height 8
click at [309, 214] on textarea "Share your experience" at bounding box center [384, 217] width 237 height 28
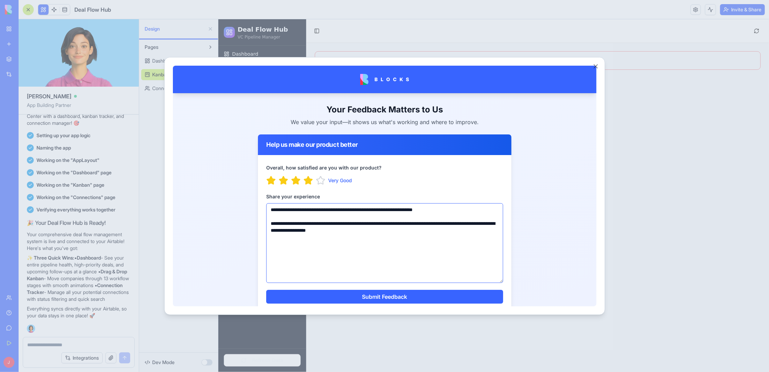
drag, startPoint x: 500, startPoint y: 230, endPoint x: 507, endPoint y: 282, distance: 52.9
click at [507, 282] on div "**********" at bounding box center [383, 233] width 253 height 157
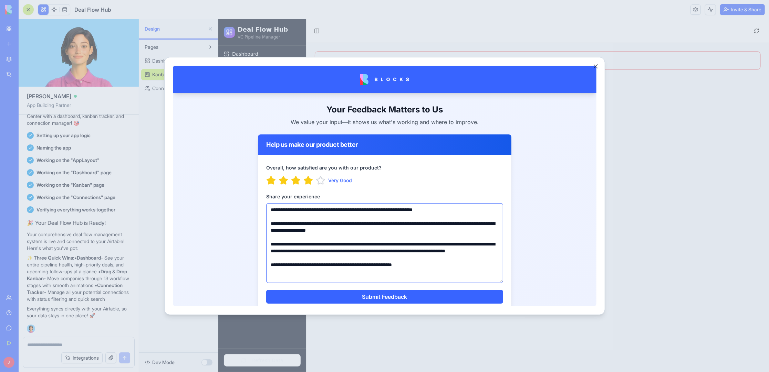
click at [460, 244] on textarea "**********" at bounding box center [384, 243] width 237 height 80
click at [460, 251] on textarea "**********" at bounding box center [384, 243] width 237 height 80
click at [444, 271] on textarea "**********" at bounding box center [384, 243] width 237 height 80
click at [470, 277] on textarea "**********" at bounding box center [384, 243] width 237 height 80
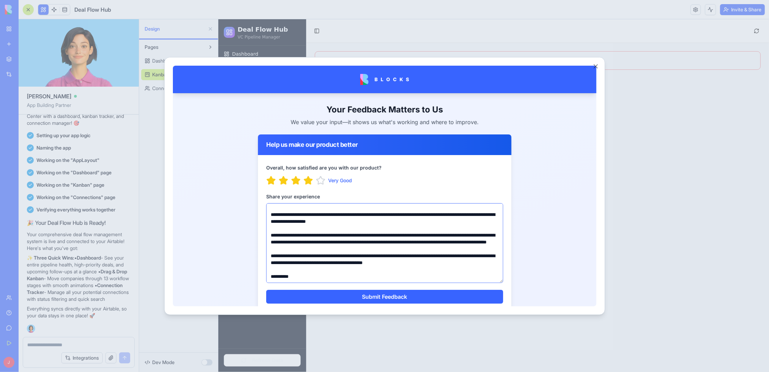
scroll to position [19, 0]
type textarea "**********"
click at [32, 255] on div at bounding box center [384, 186] width 769 height 372
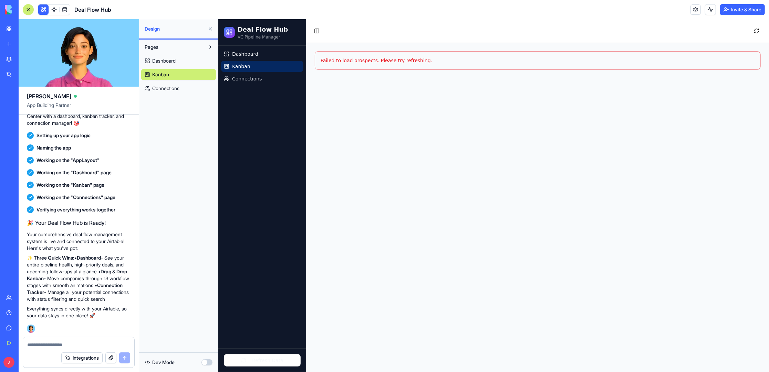
click at [359, 283] on main "Toggle Sidebar Failed to load prospects. Please try refreshing." at bounding box center [537, 195] width 462 height 353
click at [10, 328] on link "Give feedback" at bounding box center [16, 328] width 28 height 14
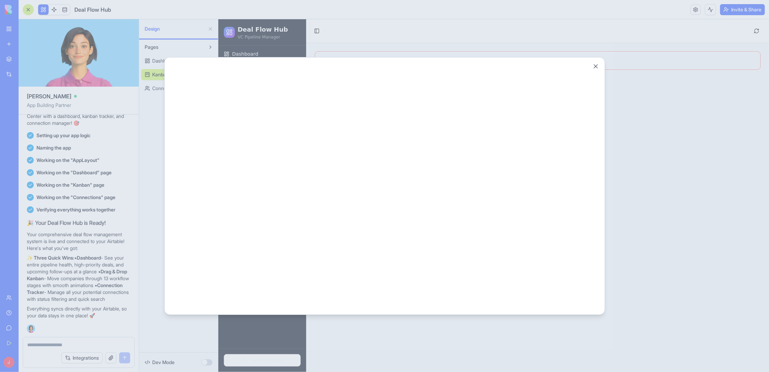
scroll to position [0, 0]
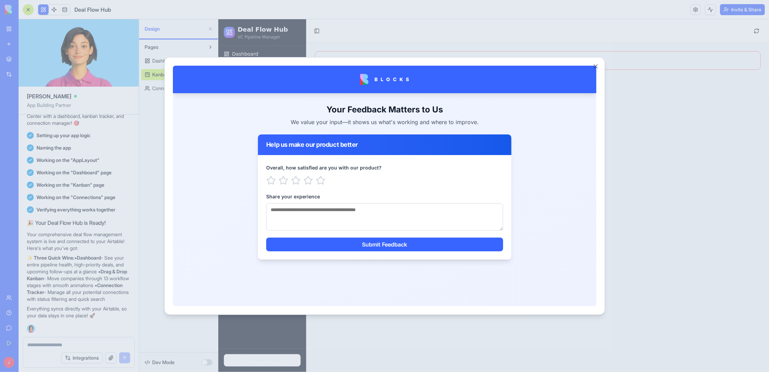
click at [600, 67] on div "Close" at bounding box center [384, 186] width 441 height 258
click at [596, 67] on button "Close" at bounding box center [595, 66] width 7 height 7
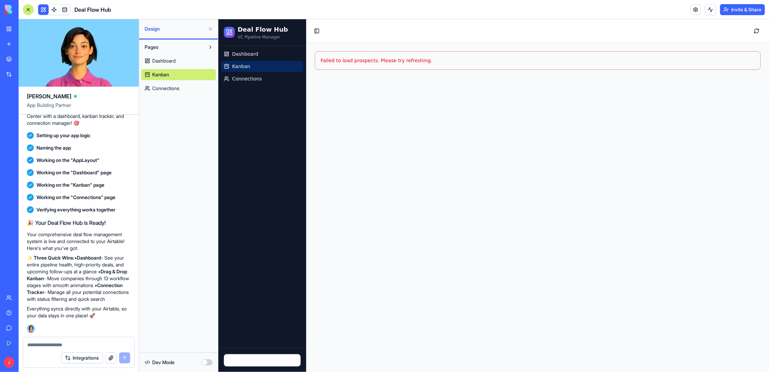
click at [95, 270] on p "✨ Three Quick Wins: • Dashboard - See your entire pipeline health, high-priorit…" at bounding box center [79, 279] width 104 height 48
drag, startPoint x: 28, startPoint y: 250, endPoint x: 125, endPoint y: 299, distance: 108.5
click at [125, 299] on p "✨ Three Quick Wins: • Dashboard - See your entire pipeline health, high-priorit…" at bounding box center [79, 279] width 104 height 48
click at [8, 329] on link "Give feedback" at bounding box center [16, 328] width 28 height 14
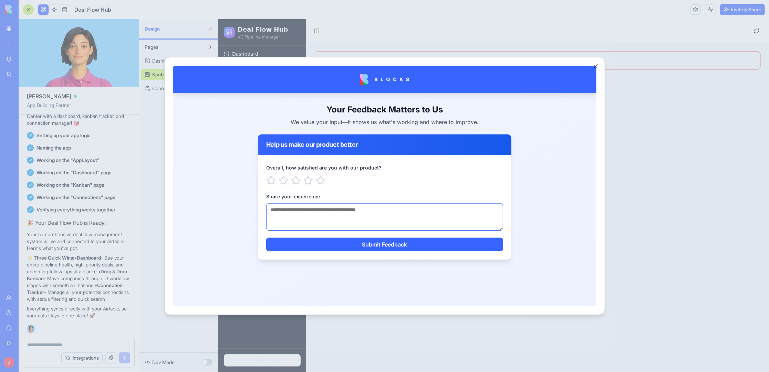
click at [313, 214] on textarea "Share your experience" at bounding box center [384, 217] width 237 height 28
click at [310, 179] on icon "button" at bounding box center [307, 180] width 9 height 8
click at [323, 214] on textarea "Share your experience" at bounding box center [384, 217] width 237 height 28
click at [294, 208] on textarea "**********" at bounding box center [384, 217] width 237 height 28
click at [293, 208] on textarea "**********" at bounding box center [384, 217] width 237 height 28
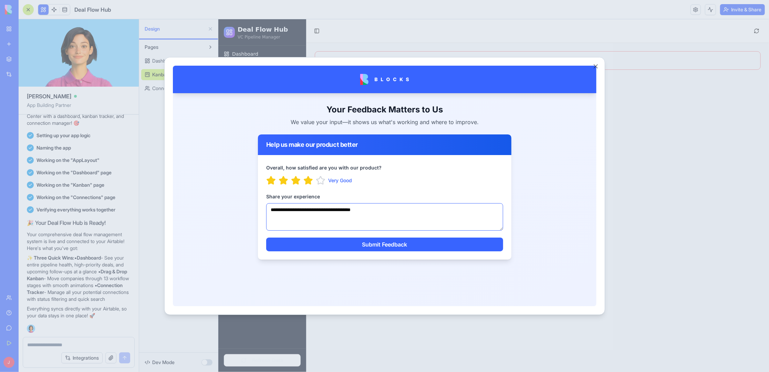
click at [423, 217] on textarea "**********" at bounding box center [384, 217] width 237 height 28
type textarea "**********"
